Goal: Transaction & Acquisition: Book appointment/travel/reservation

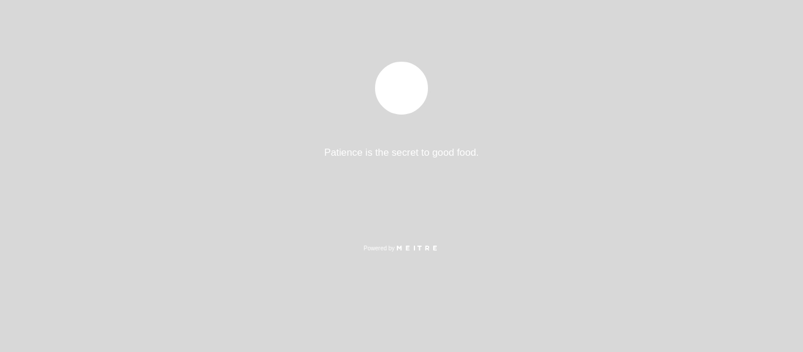
select select "es"
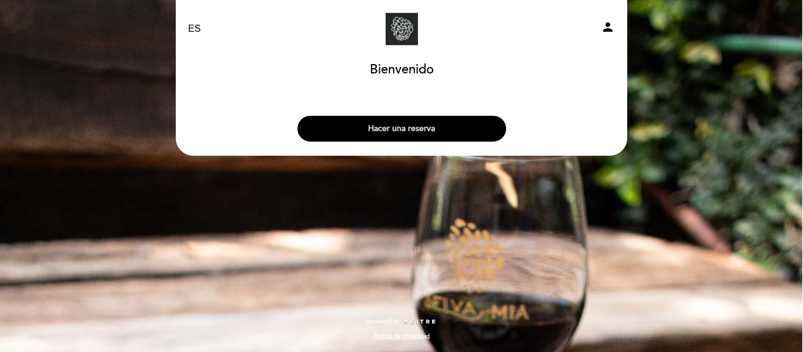
click at [414, 123] on button "Hacer una reserva" at bounding box center [402, 129] width 209 height 26
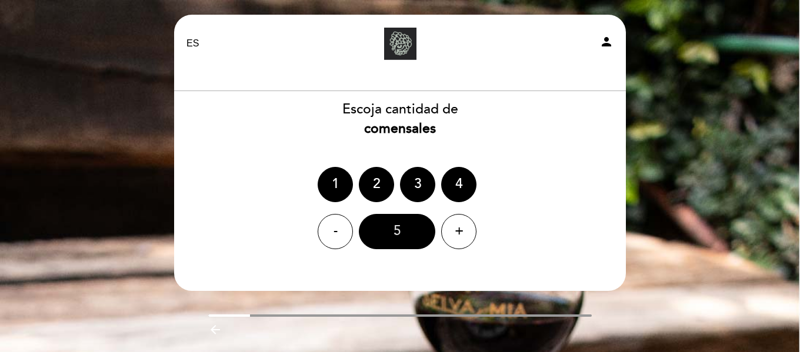
click at [409, 225] on div "5" at bounding box center [397, 231] width 76 height 35
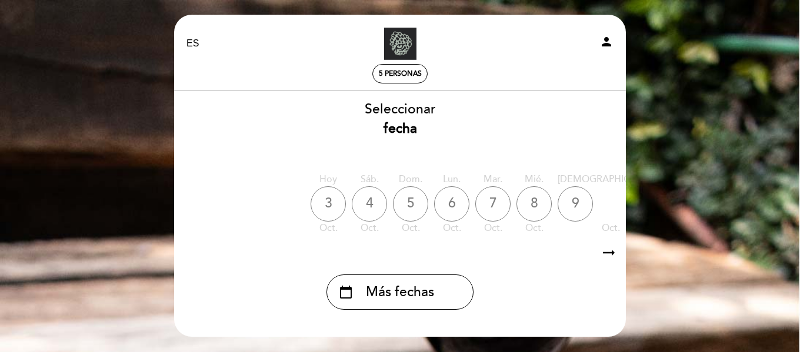
click at [376, 211] on div "4" at bounding box center [369, 203] width 35 height 35
drag, startPoint x: 522, startPoint y: 205, endPoint x: 342, endPoint y: 208, distance: 179.4
click at [515, 205] on div "[DATE] [DATE] [DATE] [DATE] [DATE] [DATE] [DATE] [DATE] [DATE] sáb. oct." at bounding box center [399, 204] width 453 height 74
click at [599, 254] on div "arrow_right_alt arrow_right_alt" at bounding box center [399, 253] width 453 height 25
click at [606, 253] on icon "arrow_right_alt" at bounding box center [609, 253] width 18 height 25
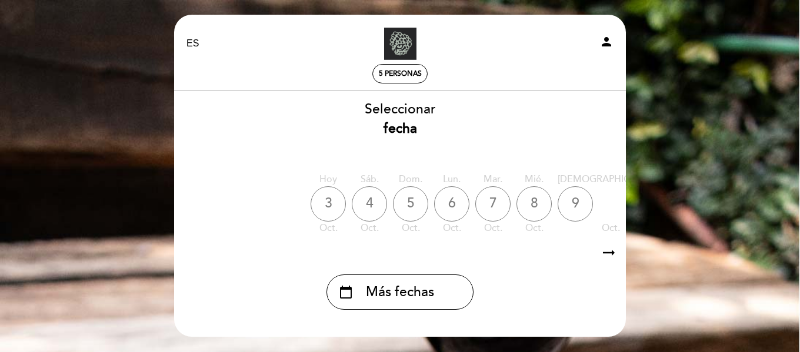
scroll to position [0, 1]
click at [606, 253] on icon "arrow_right_alt" at bounding box center [608, 253] width 18 height 25
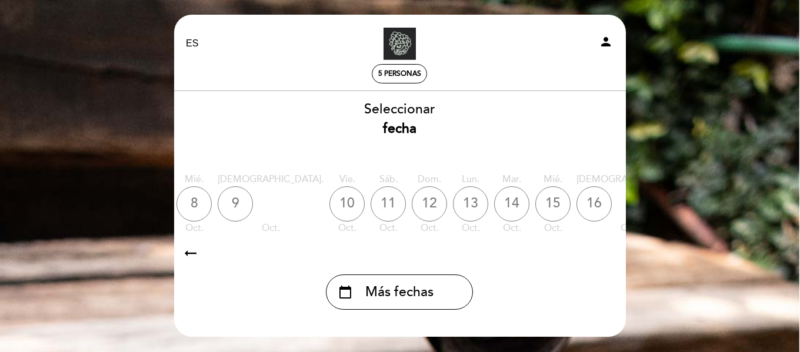
scroll to position [0, 343]
click at [606, 253] on icon "arrow_right_alt" at bounding box center [608, 253] width 18 height 25
click at [726, 216] on div "calendar_today" at bounding box center [743, 203] width 35 height 35
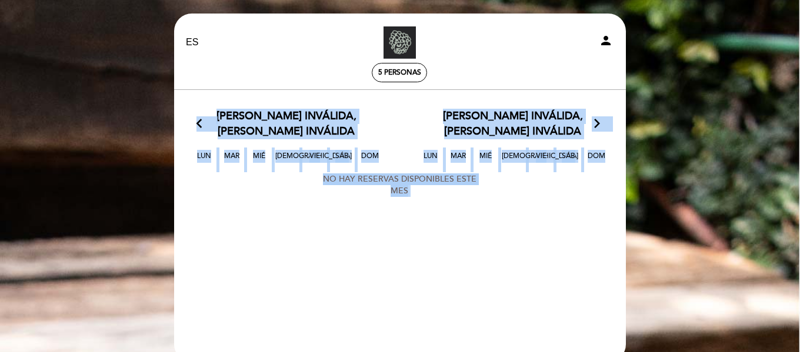
scroll to position [0, 0]
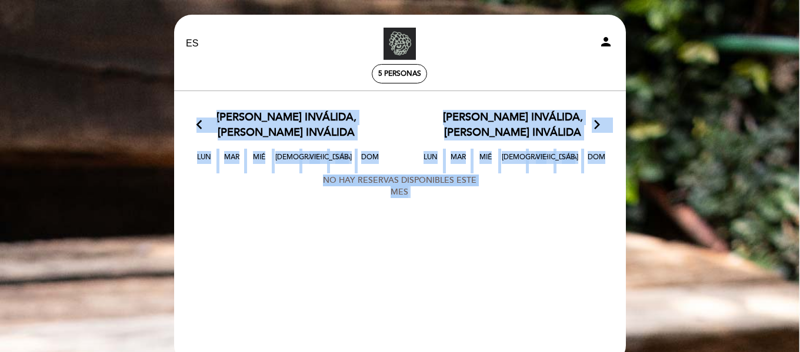
click at [601, 43] on icon "person" at bounding box center [606, 42] width 14 height 14
